Goal: Communication & Community: Answer question/provide support

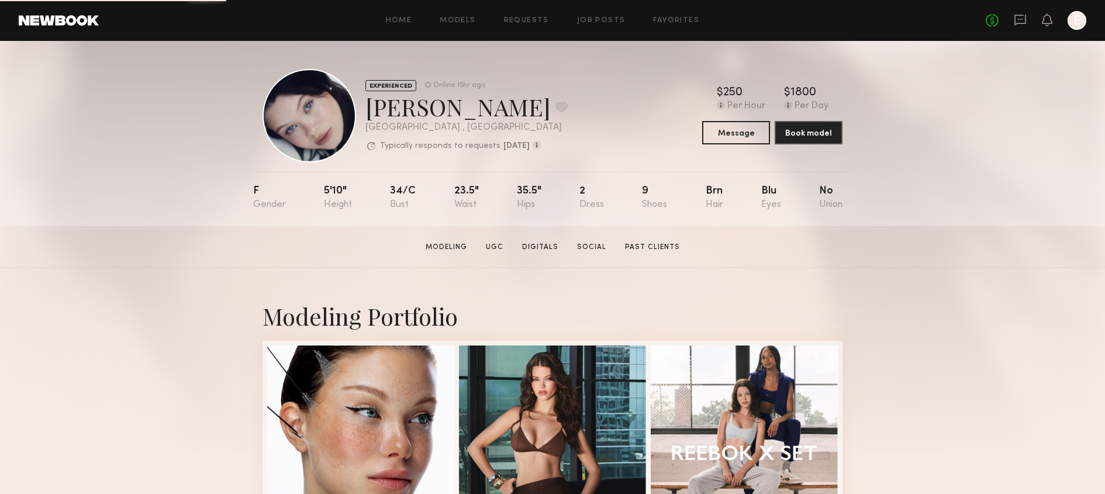
click at [481, 24] on div "Home Models Requests Job Posts Favorites Sign Out" at bounding box center [542, 21] width 887 height 8
click at [475, 24] on link "Models" at bounding box center [458, 21] width 36 height 8
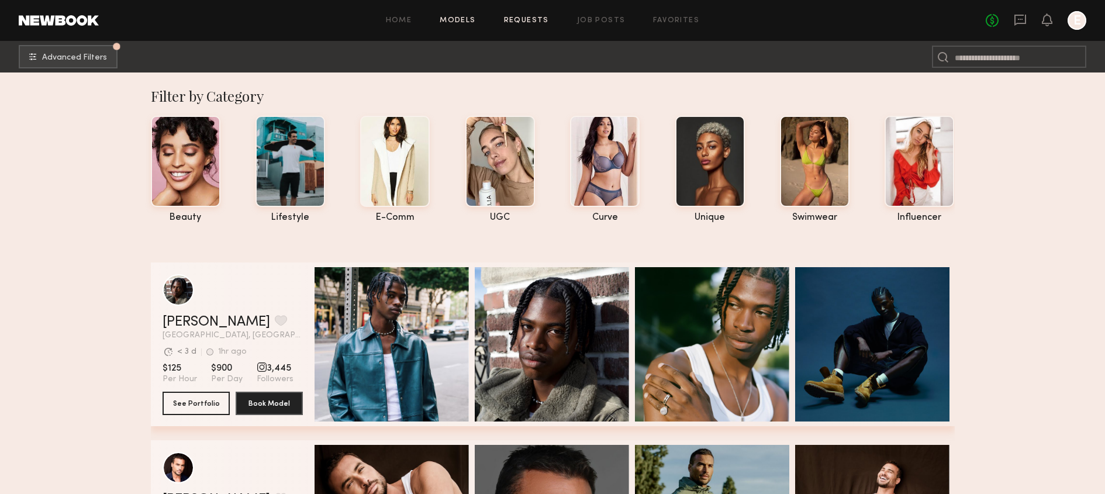
click at [527, 19] on link "Requests" at bounding box center [526, 21] width 45 height 8
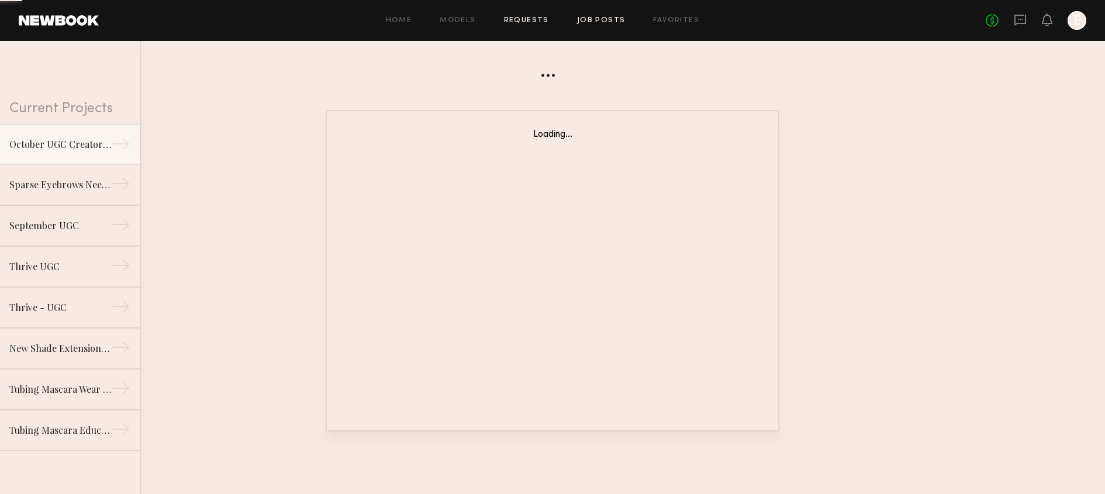
click at [593, 20] on link "Job Posts" at bounding box center [601, 21] width 49 height 8
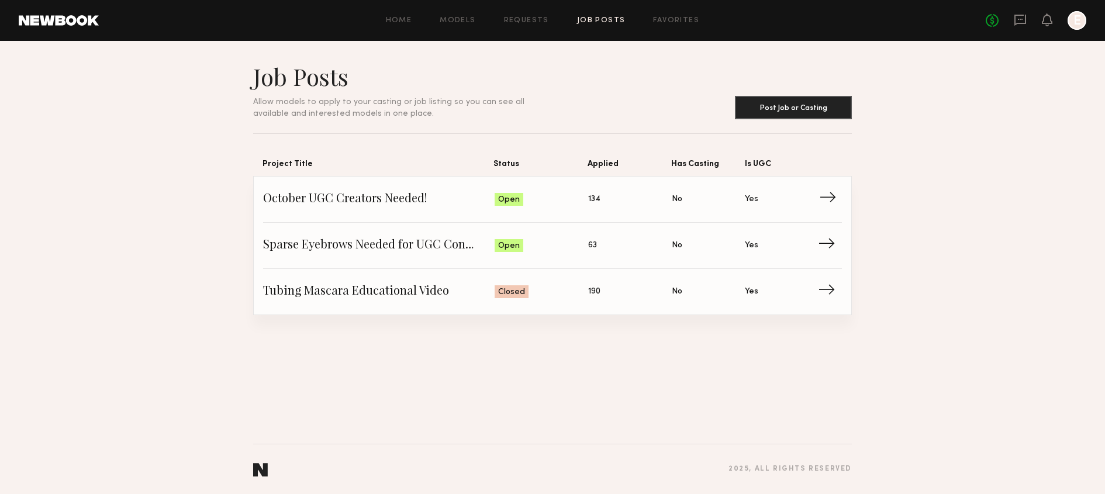
click at [569, 214] on link "October UGC Creators Needed! Status: Open Applied: 134 Has Casting: No Is UGC: …" at bounding box center [552, 200] width 579 height 46
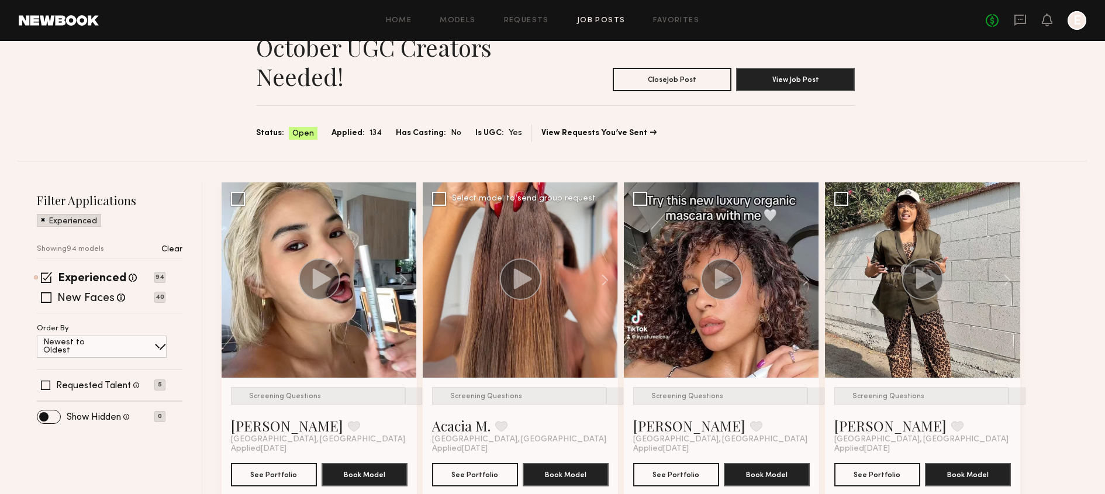
scroll to position [30, 0]
click at [606, 275] on button at bounding box center [598, 279] width 37 height 195
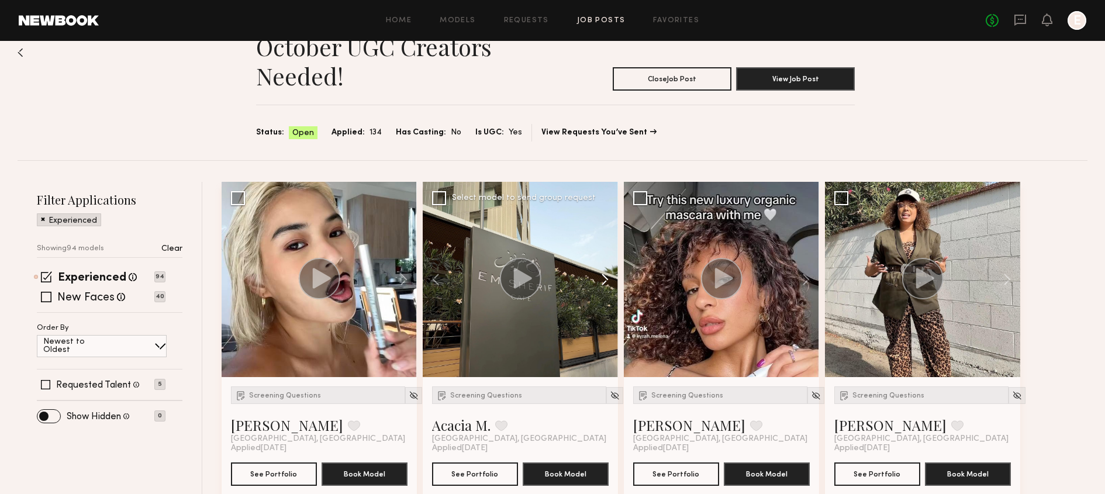
click at [606, 275] on button at bounding box center [598, 279] width 37 height 195
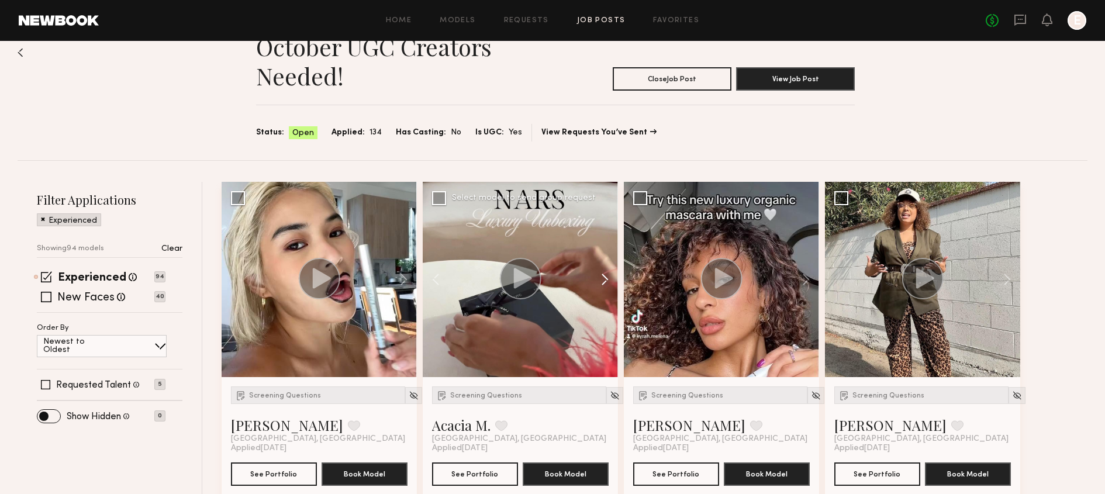
click at [606, 275] on button at bounding box center [598, 279] width 37 height 195
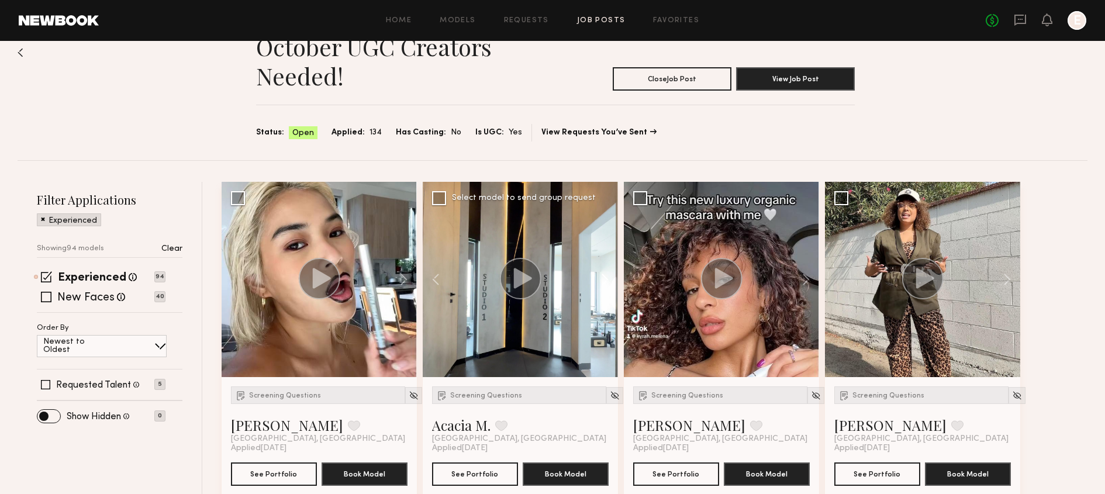
click at [606, 275] on button at bounding box center [598, 279] width 37 height 195
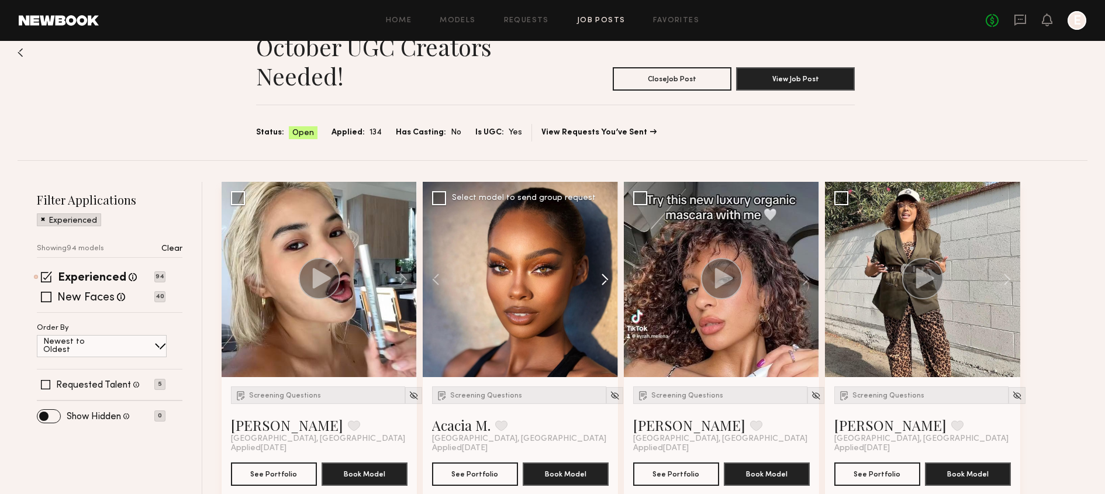
drag, startPoint x: 606, startPoint y: 275, endPoint x: 606, endPoint y: 322, distance: 47.3
click at [606, 322] on button at bounding box center [598, 279] width 37 height 195
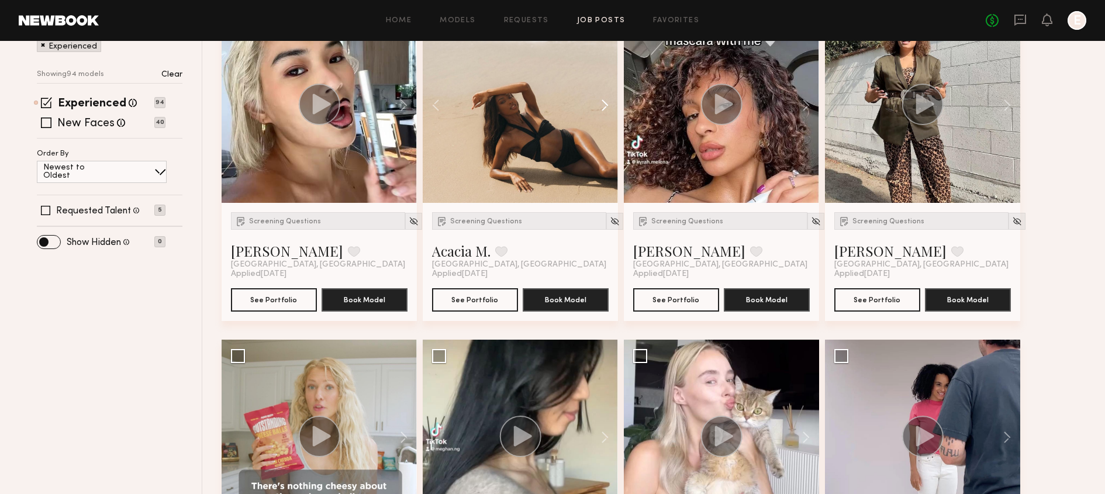
scroll to position [356, 0]
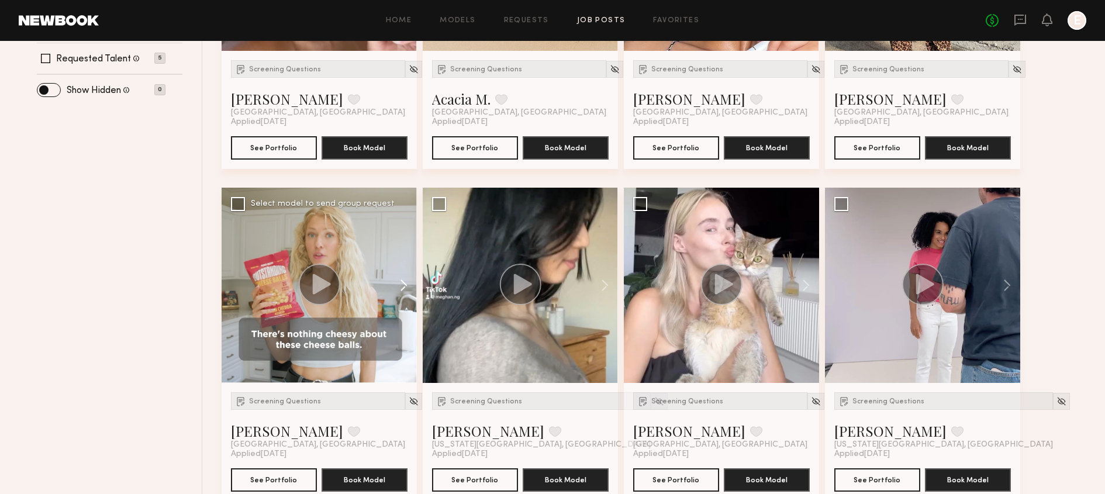
click at [402, 285] on button at bounding box center [397, 285] width 37 height 195
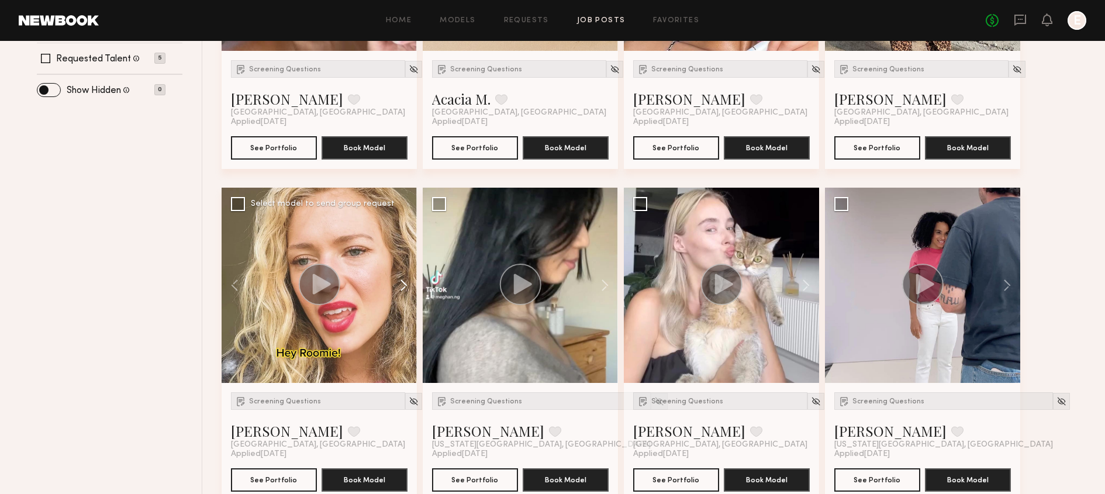
click at [402, 285] on button at bounding box center [397, 285] width 37 height 195
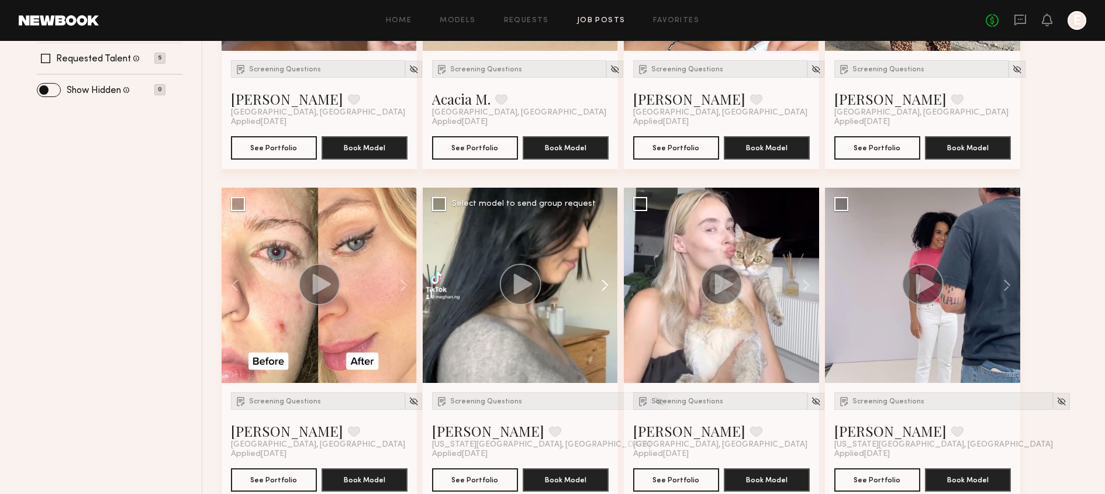
click at [610, 278] on button at bounding box center [598, 285] width 37 height 195
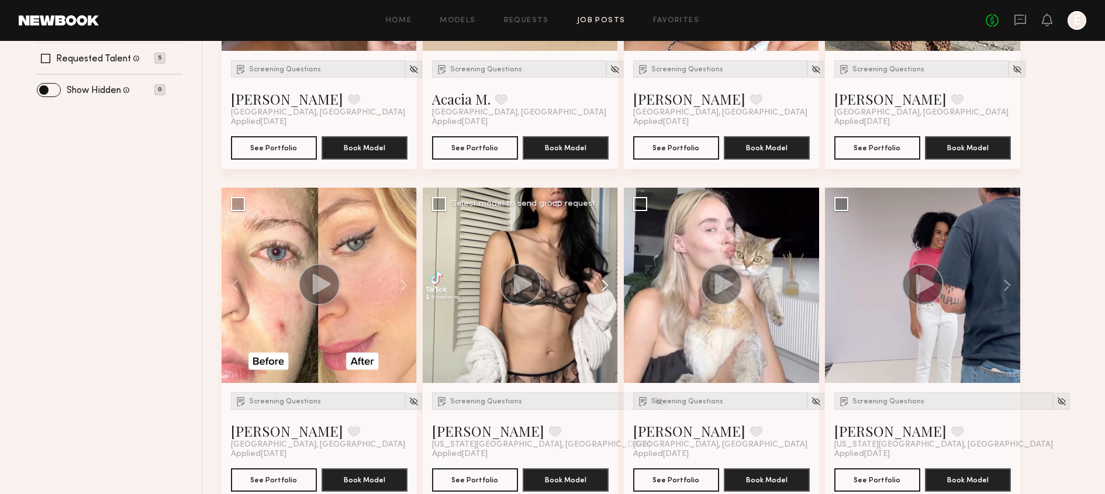
click at [611, 278] on button at bounding box center [598, 285] width 37 height 195
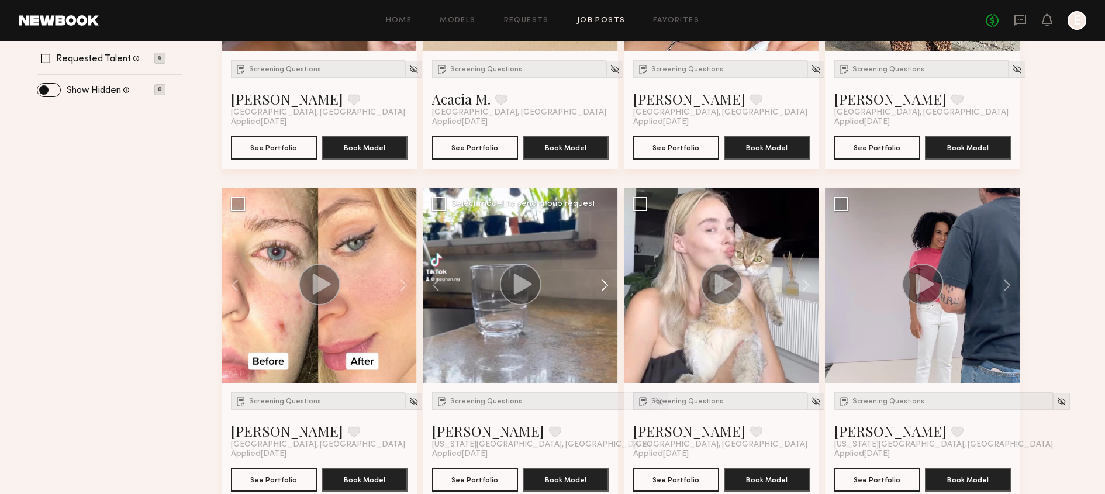
click at [611, 278] on button at bounding box center [598, 285] width 37 height 195
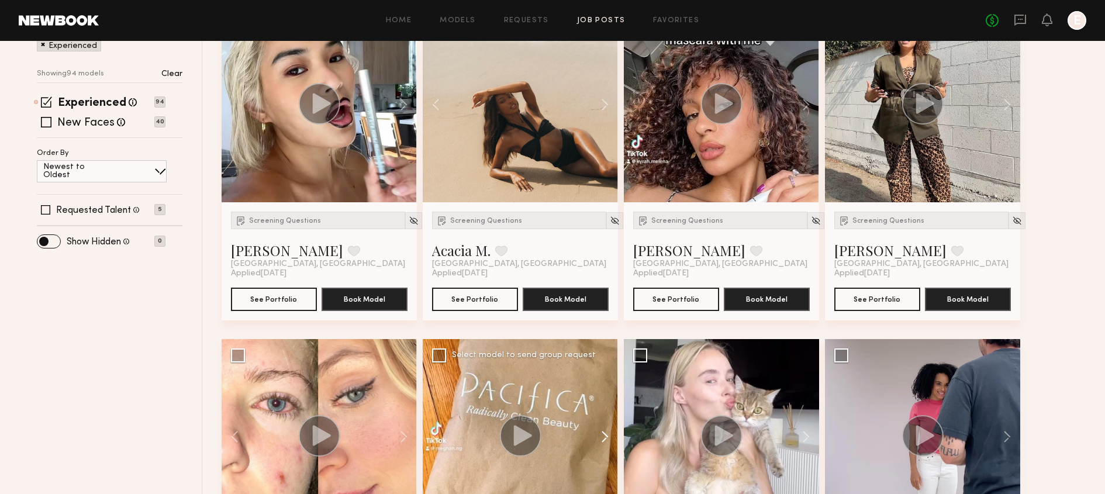
scroll to position [0, 0]
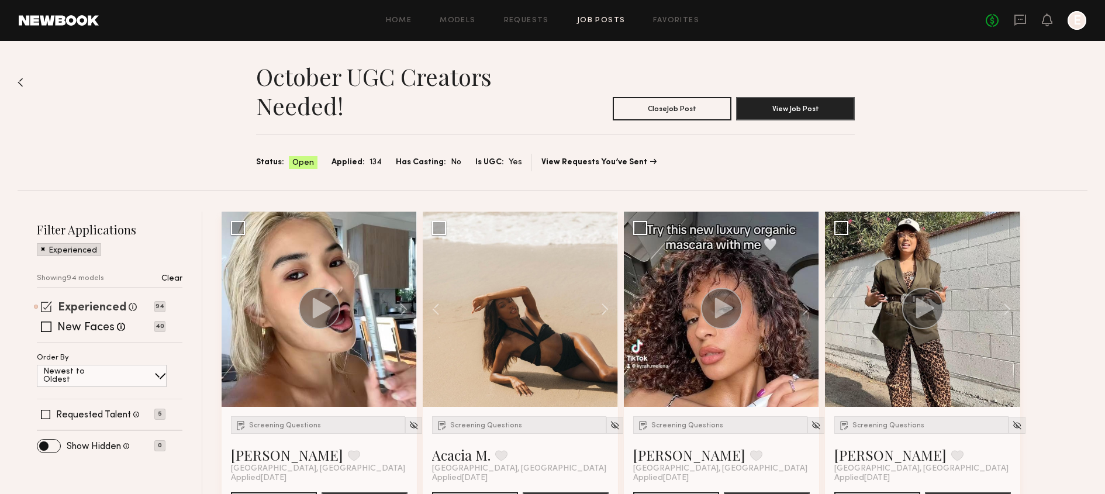
click at [103, 308] on label "Experienced" at bounding box center [92, 308] width 68 height 12
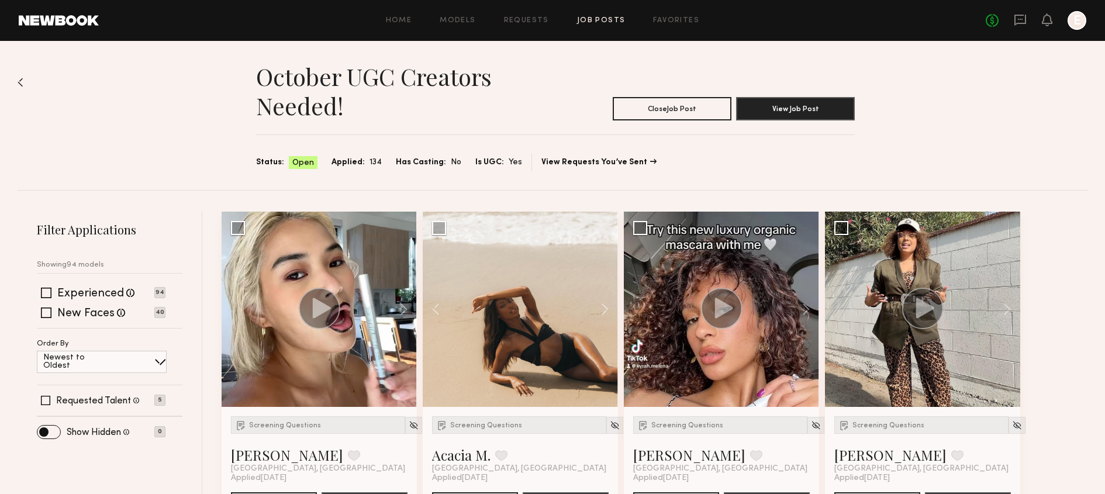
click at [93, 322] on div "Experienced Talent we've deemed to have ample paid, professional modeling exper…" at bounding box center [110, 308] width 146 height 40
click at [93, 315] on label "New Faces" at bounding box center [85, 314] width 57 height 12
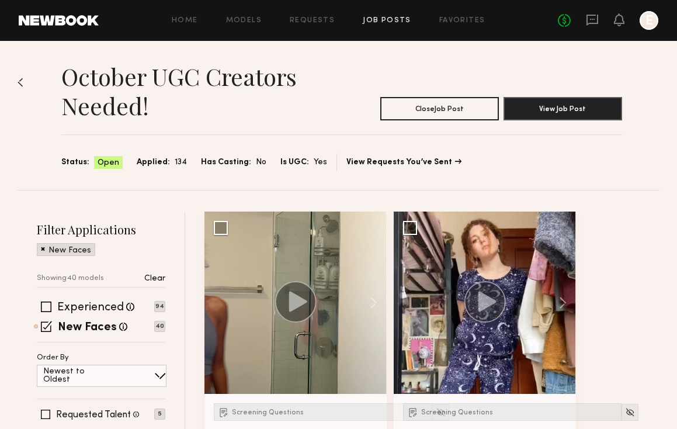
click at [21, 89] on div at bounding box center [21, 134] width 6 height 112
click at [247, 20] on link "Models" at bounding box center [244, 21] width 36 height 8
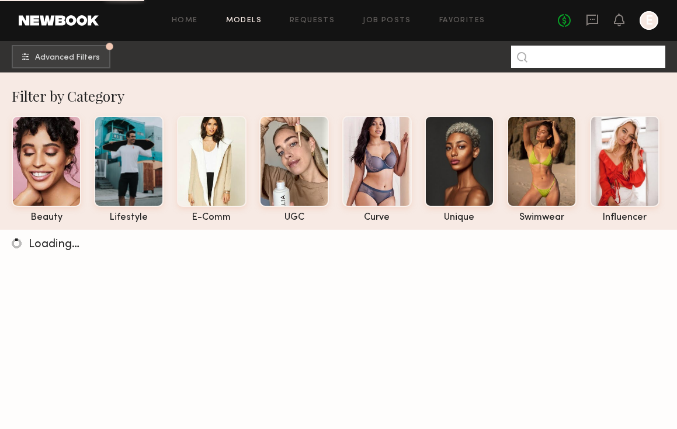
click at [552, 55] on input at bounding box center [588, 57] width 154 height 22
type input "******"
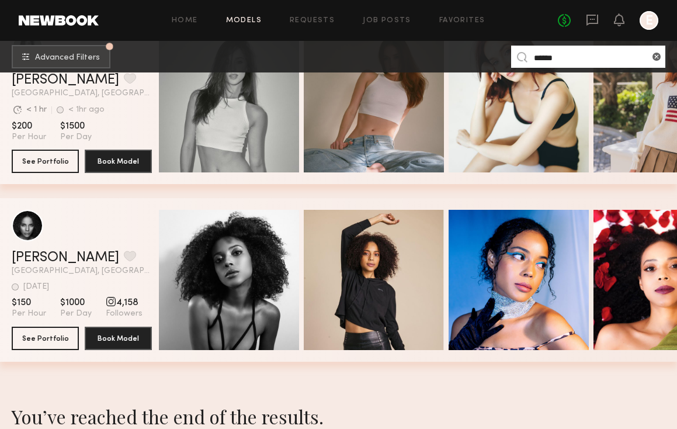
scroll to position [227, 0]
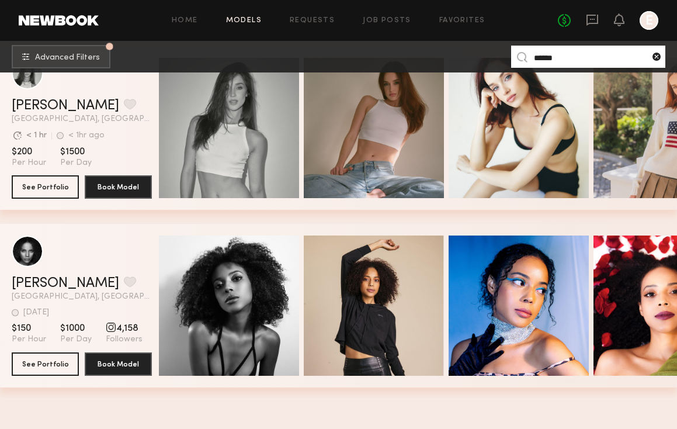
click at [652, 57] on common-icon at bounding box center [657, 57] width 12 height 12
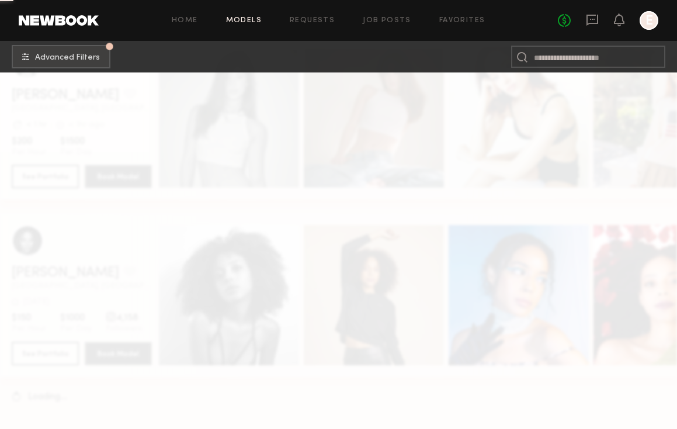
scroll to position [0, 0]
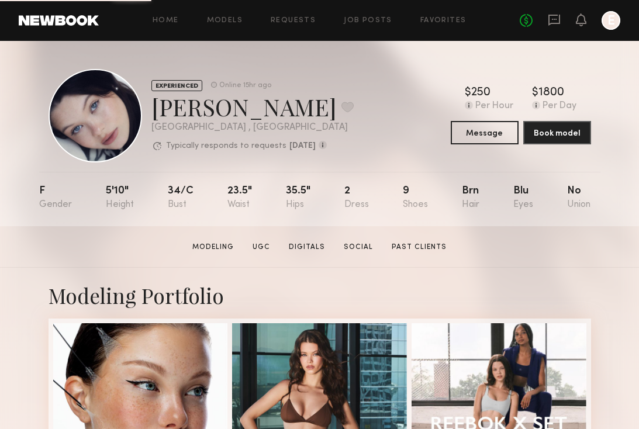
click at [544, 23] on div "No fees up to $5,000 E" at bounding box center [570, 20] width 101 height 19
click at [553, 22] on icon at bounding box center [554, 19] width 13 height 13
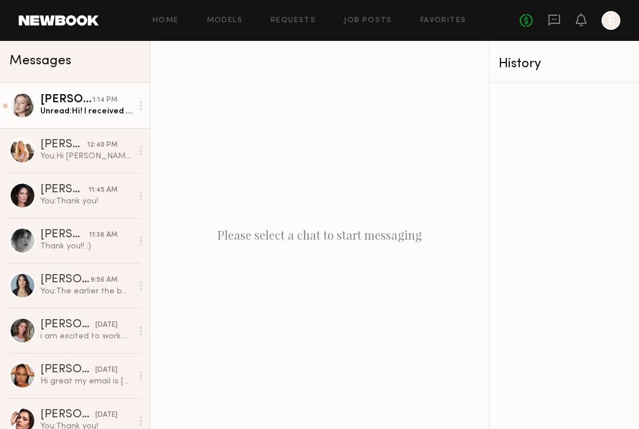
click at [85, 113] on div "Unread: Hi! I received the product. Could you send me the brief whenever you ca…" at bounding box center [86, 111] width 92 height 11
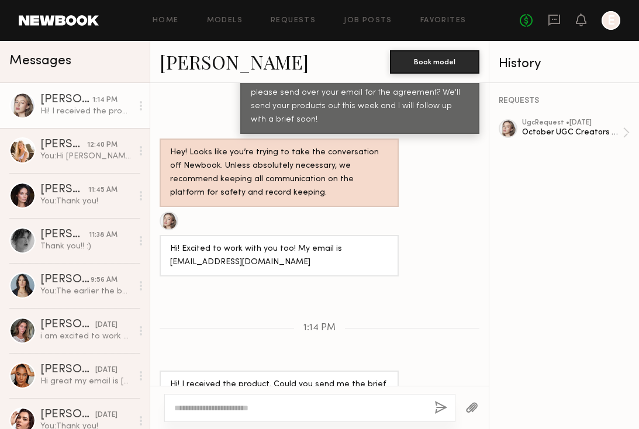
scroll to position [628, 0]
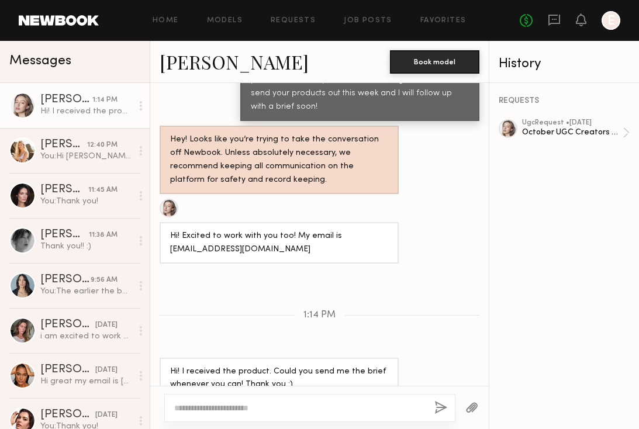
click at [136, 106] on div at bounding box center [141, 105] width 18 height 23
click at [125, 128] on div "Mark unread" at bounding box center [106, 129] width 85 height 26
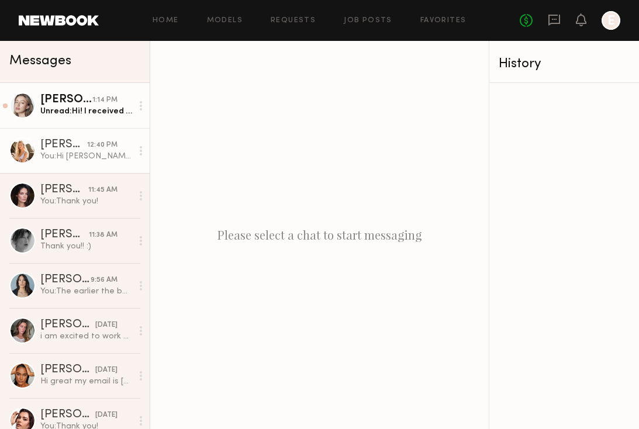
click at [83, 148] on div "[PERSON_NAME]" at bounding box center [63, 145] width 47 height 12
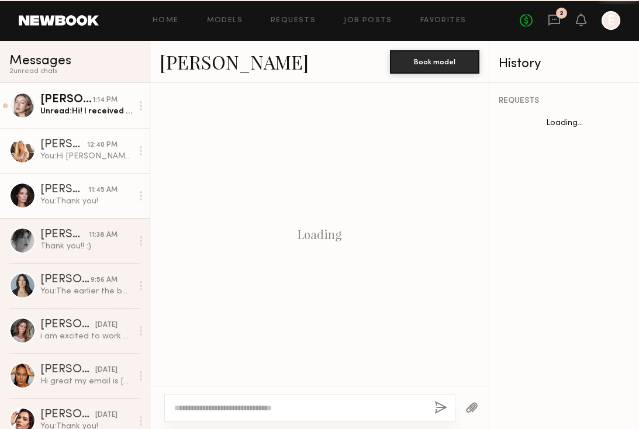
scroll to position [739, 0]
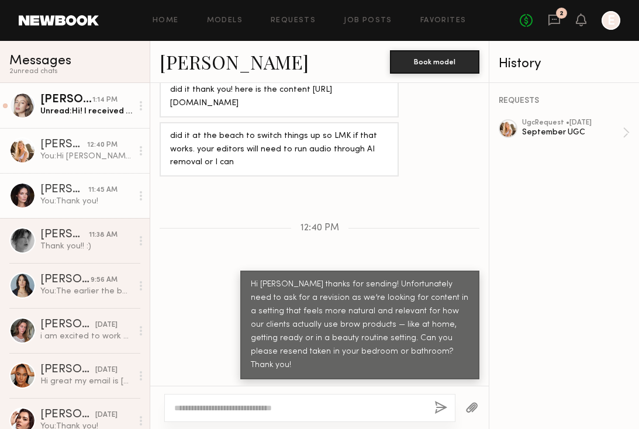
click at [87, 199] on div "You: Thank you!" at bounding box center [86, 201] width 92 height 11
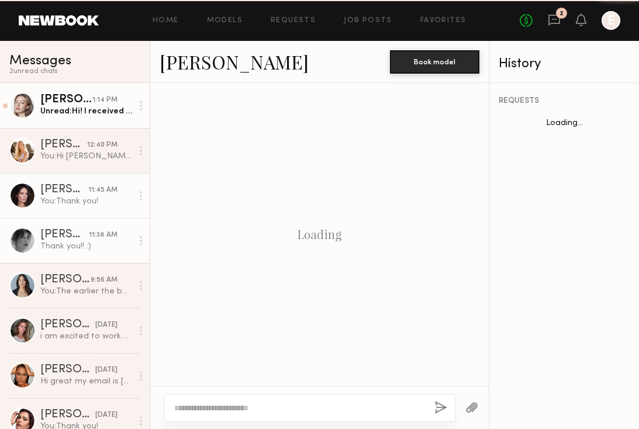
scroll to position [997, 0]
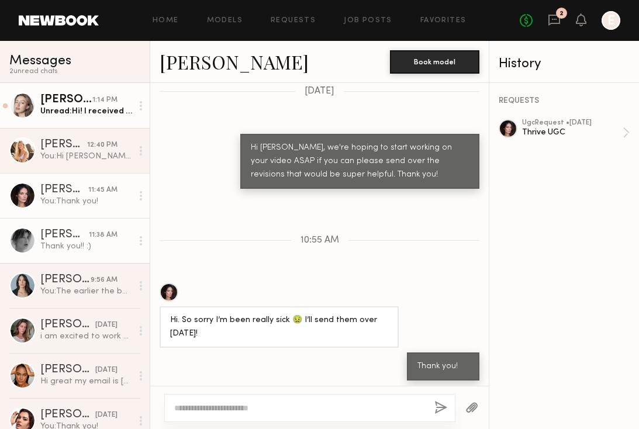
click at [89, 224] on link "[PERSON_NAME] 11:38 AM Thank you!! :)" at bounding box center [75, 240] width 150 height 45
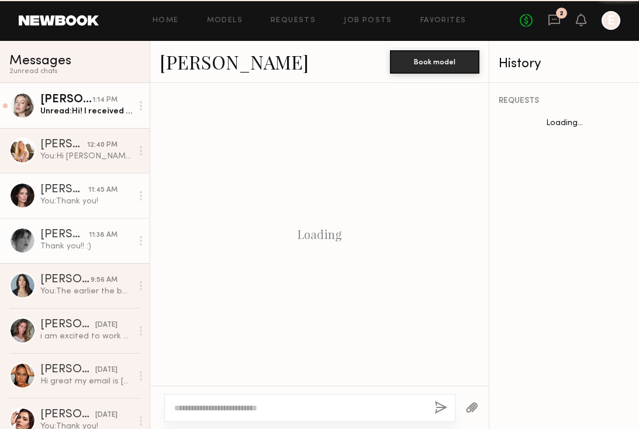
scroll to position [556, 0]
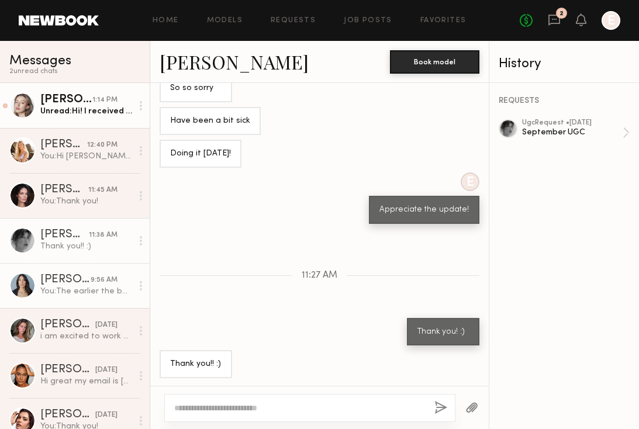
click at [83, 292] on div "You: The earlier the better as content was due on 9.10, thank you!" at bounding box center [86, 291] width 92 height 11
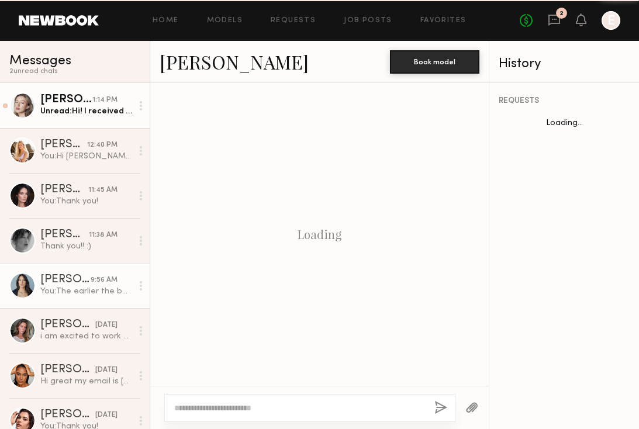
scroll to position [853, 0]
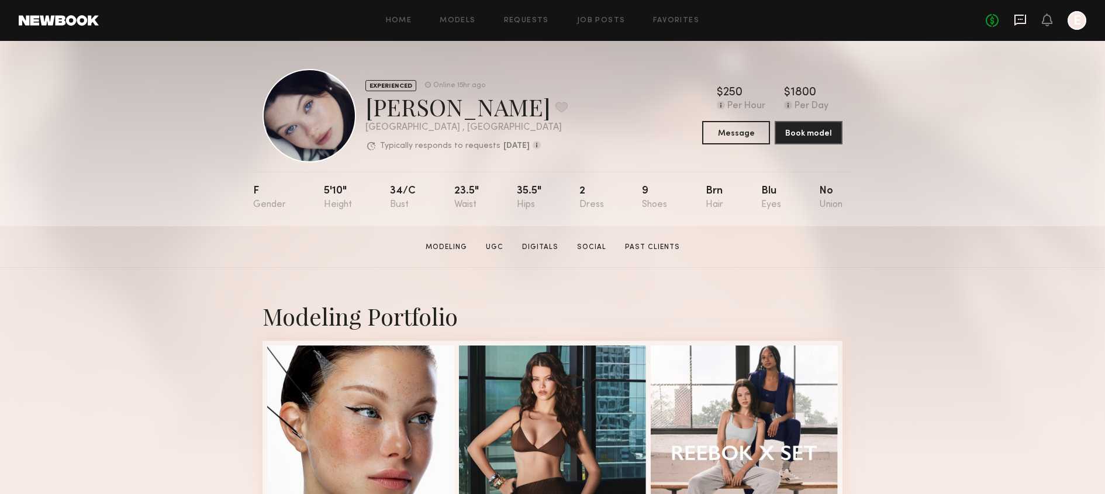
click at [1019, 26] on icon at bounding box center [1019, 19] width 13 height 13
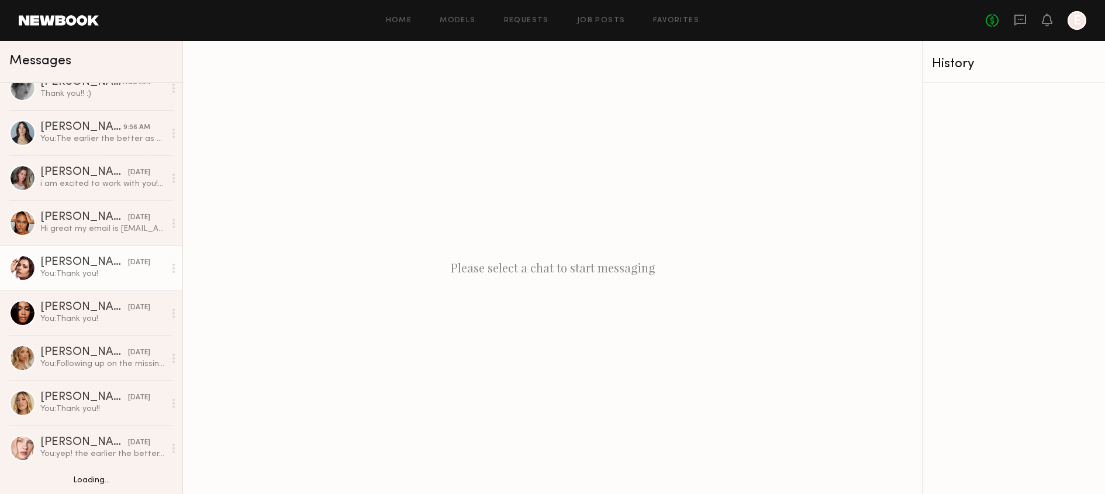
scroll to position [175, 0]
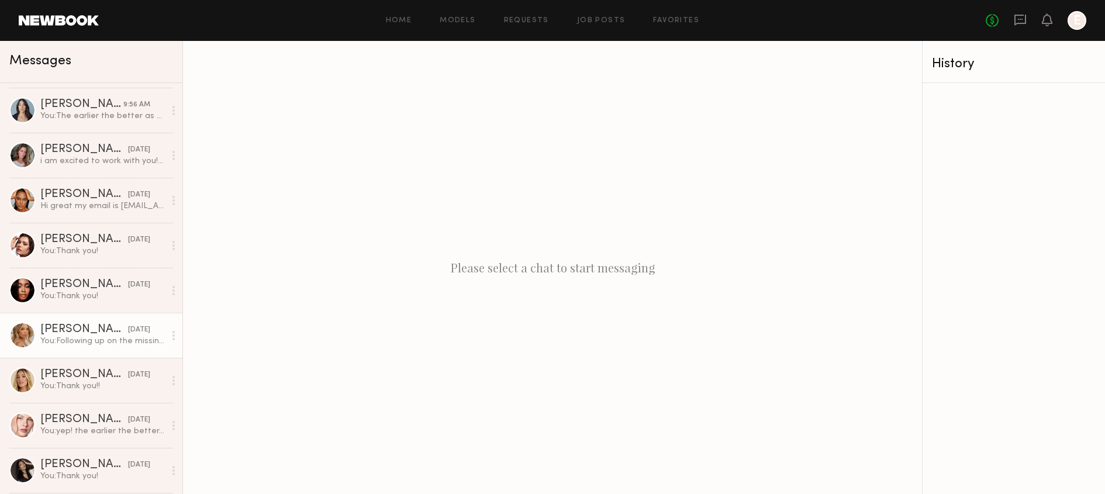
click at [101, 317] on link "Veronika V. 09/23/2025 You: Following up on the missing content, thank you!" at bounding box center [91, 335] width 182 height 45
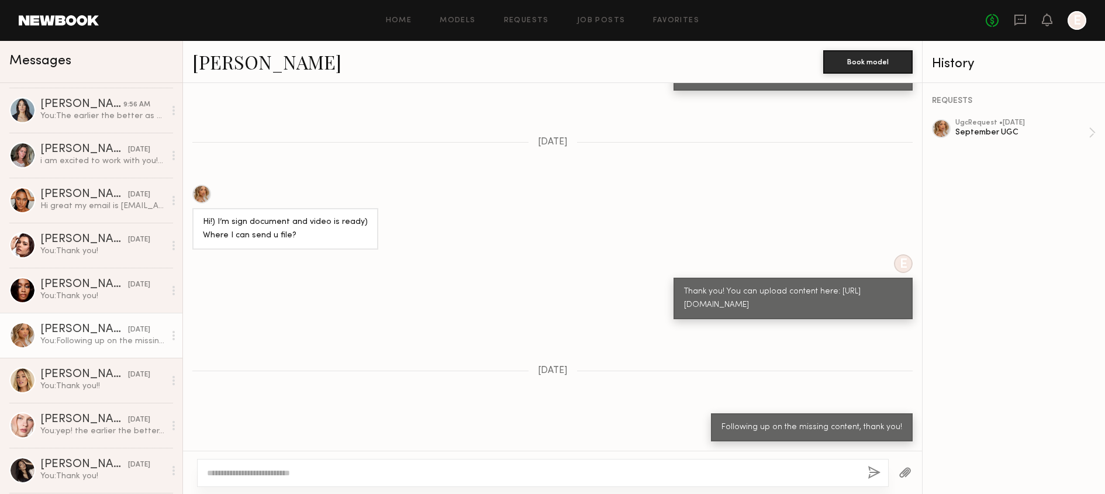
scroll to position [956, 0]
click at [768, 424] on div "Following up on the missing content, thank you!" at bounding box center [811, 427] width 181 height 13
copy div "Following up on the missing content, thank you!"
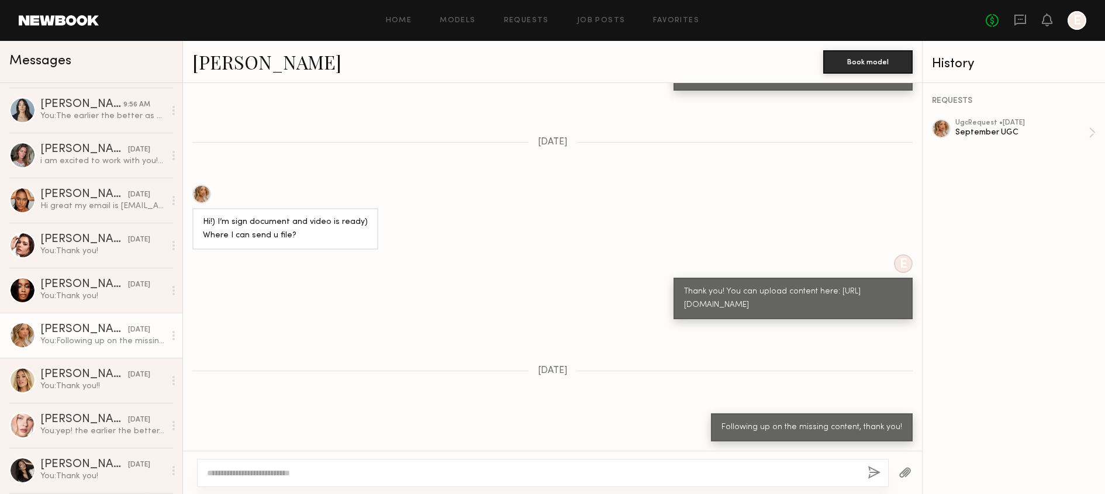
click at [593, 231] on div "Hi!) I’m sign document and video is ready) Where I can send u file?" at bounding box center [552, 217] width 739 height 65
